Goal: Check status: Check status

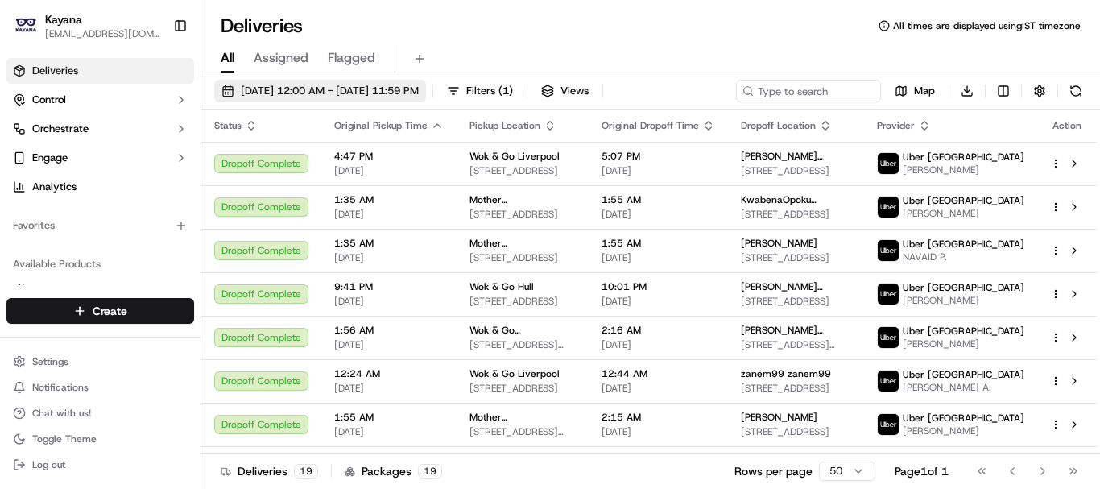
click at [308, 97] on span "[DATE] 12:00 AM - [DATE] 11:59 PM" at bounding box center [330, 91] width 178 height 14
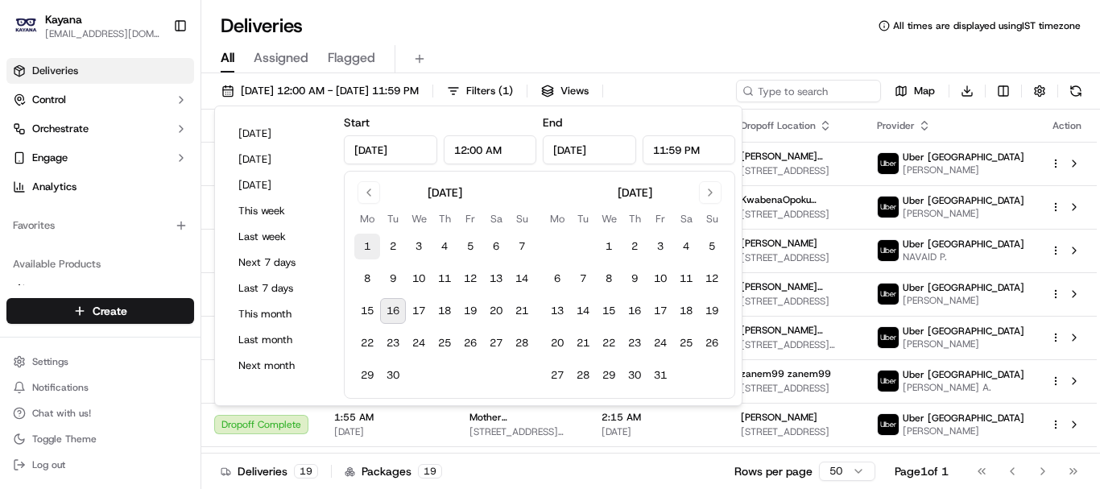
click at [360, 245] on button "1" at bounding box center [367, 247] width 26 height 26
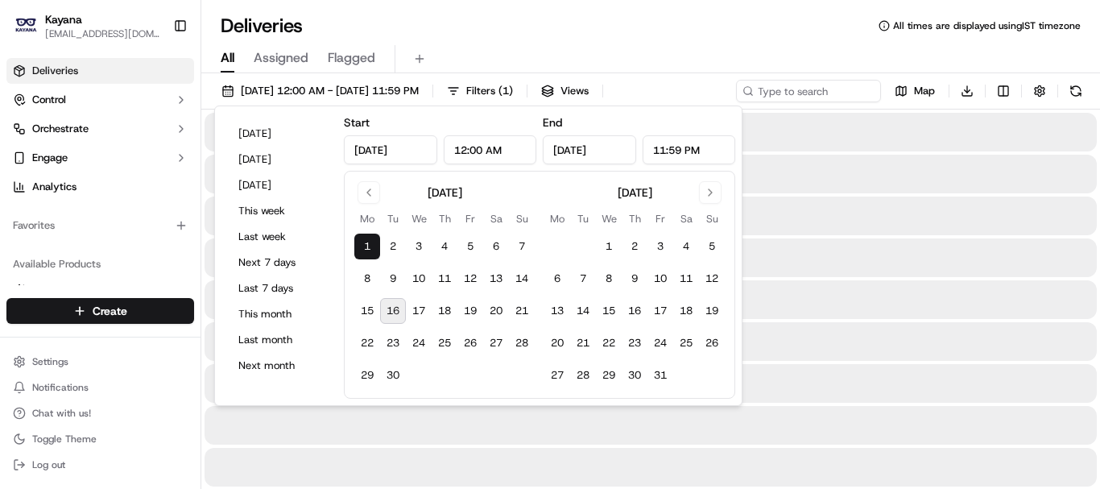
type input "[DATE]"
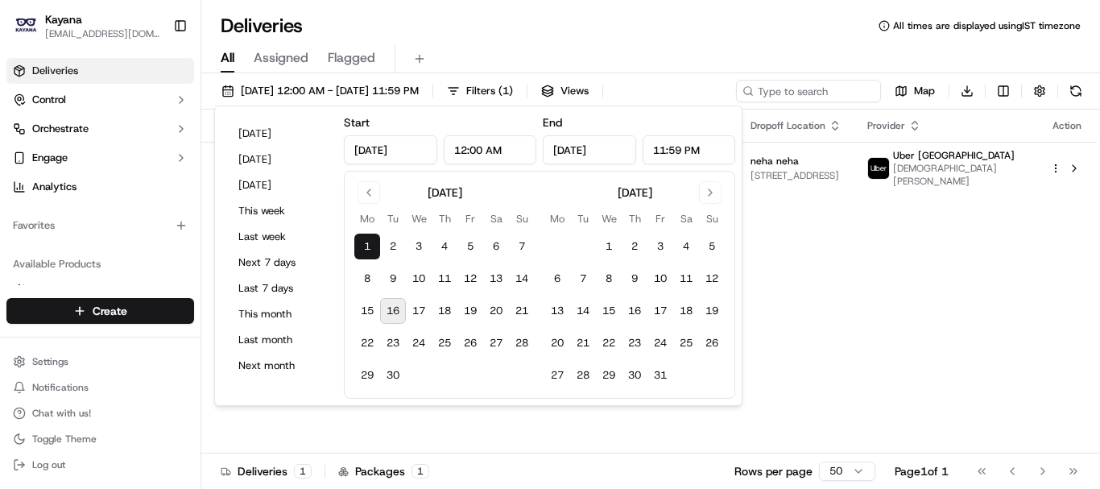
click at [391, 309] on button "16" at bounding box center [393, 311] width 26 height 26
type input "[DATE]"
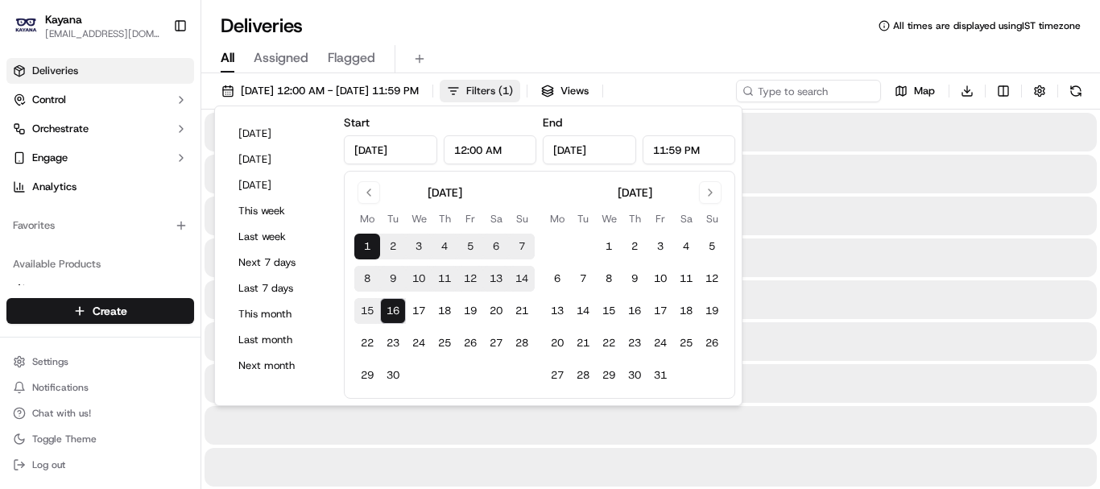
click at [705, 24] on div "Deliveries All times are displayed using IST timezone" at bounding box center [650, 26] width 899 height 26
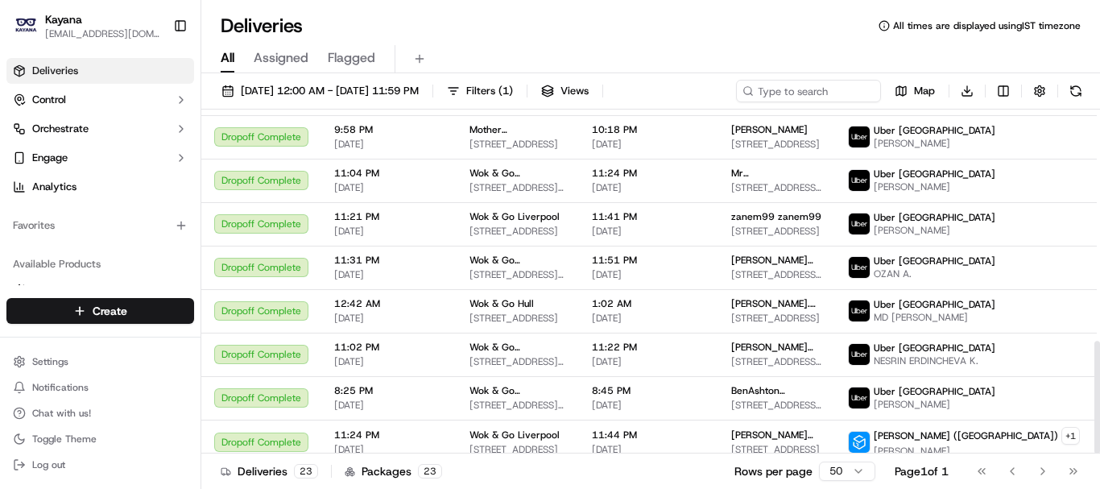
scroll to position [707, 0]
